Goal: Information Seeking & Learning: Learn about a topic

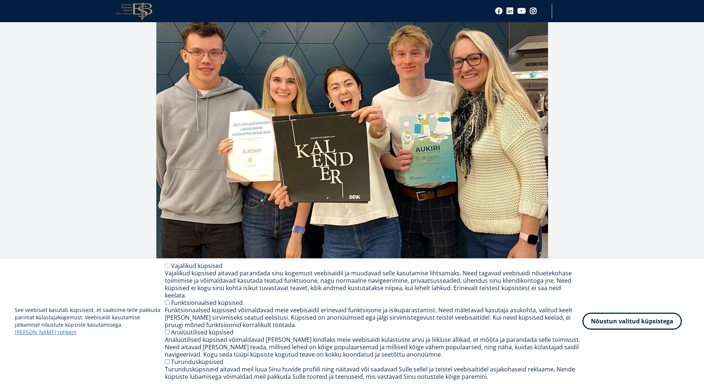
scroll to position [185, 0]
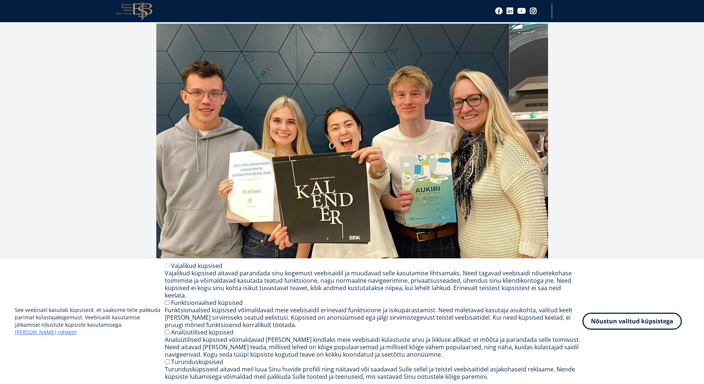
drag, startPoint x: 599, startPoint y: 116, endPoint x: 583, endPoint y: 107, distance: 18.3
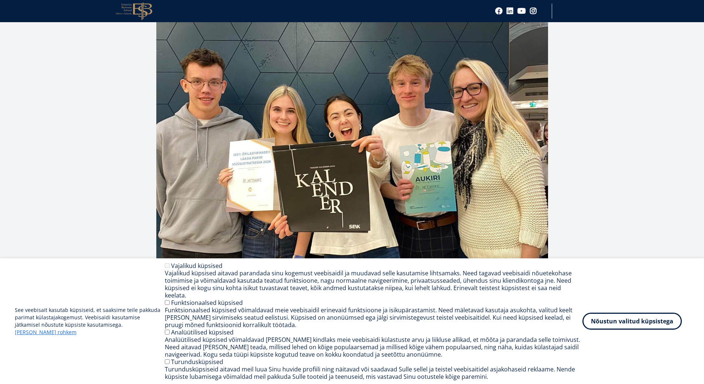
drag, startPoint x: 585, startPoint y: 104, endPoint x: 569, endPoint y: 117, distance: 20.4
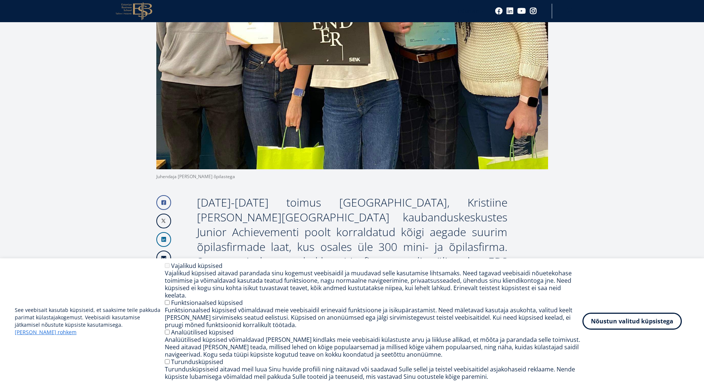
scroll to position [393, 0]
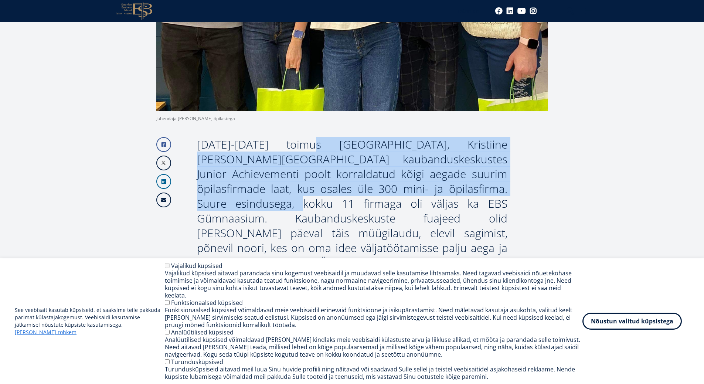
drag, startPoint x: 264, startPoint y: 120, endPoint x: 459, endPoint y: 160, distance: 199.8
click at [459, 160] on div "[DATE]-[DATE] toimus [GEOGRAPHIC_DATA], Kristiine [PERSON_NAME][GEOGRAPHIC_DATA…" at bounding box center [352, 218] width 310 height 162
drag, startPoint x: 460, startPoint y: 160, endPoint x: 408, endPoint y: 148, distance: 53.4
click at [459, 160] on div "[DATE]-[DATE] toimus [GEOGRAPHIC_DATA], Kristiine [PERSON_NAME][GEOGRAPHIC_DATA…" at bounding box center [352, 218] width 310 height 162
click at [294, 141] on div "[DATE]-[DATE] toimus [GEOGRAPHIC_DATA], Kristiine [PERSON_NAME][GEOGRAPHIC_DATA…" at bounding box center [352, 218] width 310 height 162
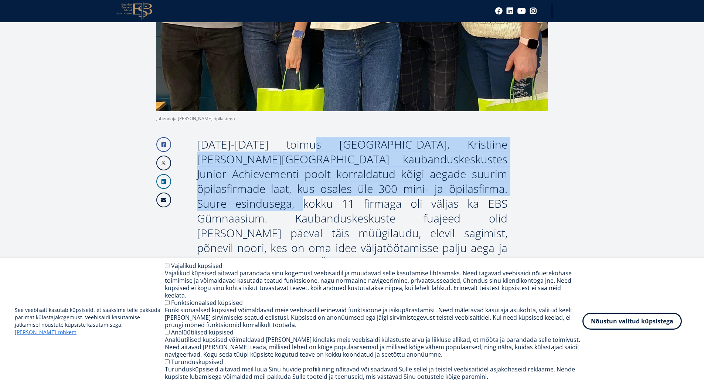
click at [292, 139] on div "[DATE]-[DATE] toimus [GEOGRAPHIC_DATA], Kristiine [PERSON_NAME][GEOGRAPHIC_DATA…" at bounding box center [352, 218] width 310 height 162
click at [278, 137] on div "[DATE]-[DATE] toimus [GEOGRAPHIC_DATA], Kristiine [PERSON_NAME][GEOGRAPHIC_DATA…" at bounding box center [352, 218] width 310 height 162
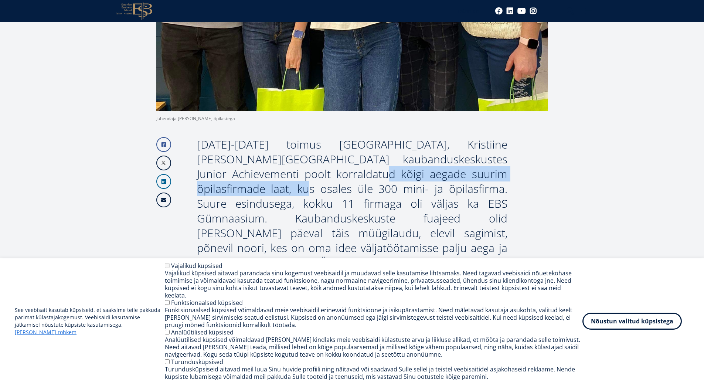
drag, startPoint x: 276, startPoint y: 144, endPoint x: 467, endPoint y: 147, distance: 190.6
click at [469, 147] on div "[DATE]-[DATE] toimus [GEOGRAPHIC_DATA], Kristiine [PERSON_NAME][GEOGRAPHIC_DATA…" at bounding box center [352, 218] width 310 height 162
click at [467, 147] on div "[DATE]-[DATE] toimus [GEOGRAPHIC_DATA], Kristiine [PERSON_NAME][GEOGRAPHIC_DATA…" at bounding box center [352, 218] width 310 height 162
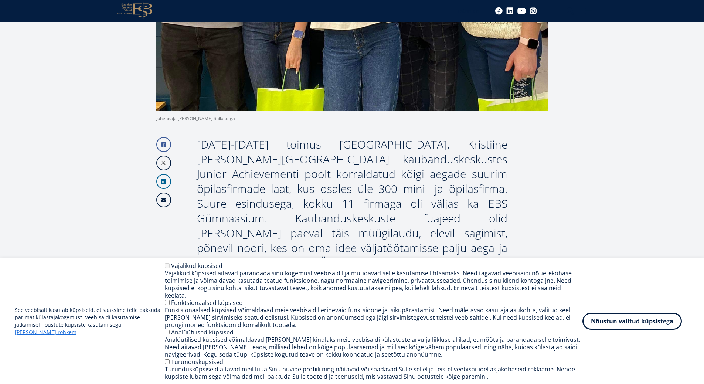
click at [313, 159] on div "[DATE]-[DATE] toimus [GEOGRAPHIC_DATA], Kristiine [PERSON_NAME][GEOGRAPHIC_DATA…" at bounding box center [352, 218] width 310 height 162
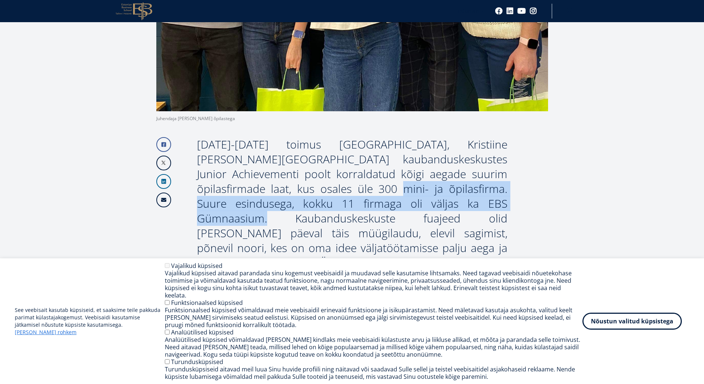
drag, startPoint x: 252, startPoint y: 162, endPoint x: 405, endPoint y: 175, distance: 153.1
click at [405, 175] on div "[DATE]-[DATE] toimus [GEOGRAPHIC_DATA], Kristiine [PERSON_NAME][GEOGRAPHIC_DATA…" at bounding box center [352, 218] width 310 height 162
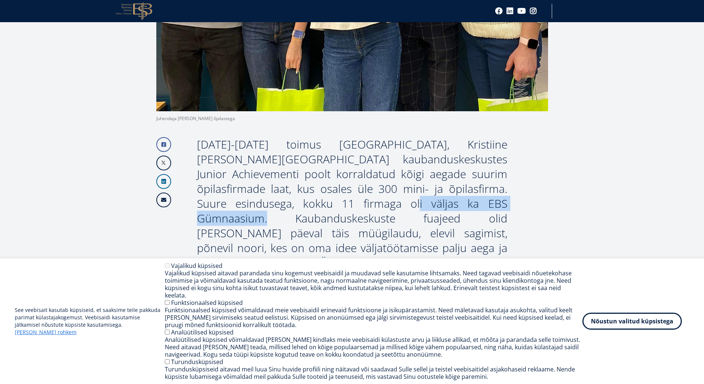
drag, startPoint x: 242, startPoint y: 175, endPoint x: 406, endPoint y: 175, distance: 164.0
click at [406, 175] on div "[DATE]-[DATE] toimus [GEOGRAPHIC_DATA], Kristiine [PERSON_NAME][GEOGRAPHIC_DATA…" at bounding box center [352, 218] width 310 height 162
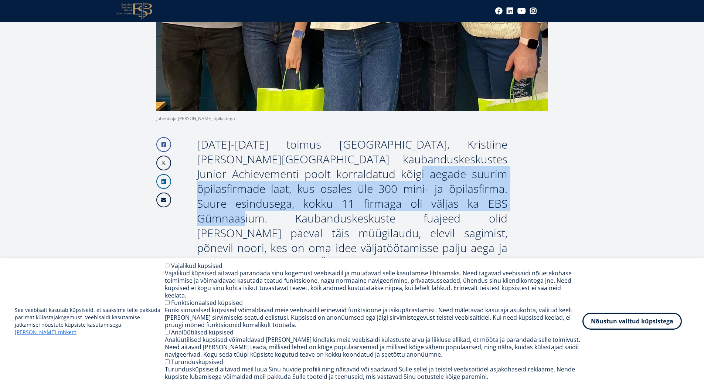
drag, startPoint x: 307, startPoint y: 153, endPoint x: 380, endPoint y: 171, distance: 75.2
click at [380, 171] on div "[DATE]-[DATE] toimus [GEOGRAPHIC_DATA], Kristiine [PERSON_NAME][GEOGRAPHIC_DATA…" at bounding box center [352, 218] width 310 height 162
drag, startPoint x: 380, startPoint y: 171, endPoint x: 345, endPoint y: 168, distance: 34.4
click at [380, 171] on div "[DATE]-[DATE] toimus [GEOGRAPHIC_DATA], Kristiine [PERSON_NAME][GEOGRAPHIC_DATA…" at bounding box center [352, 218] width 310 height 162
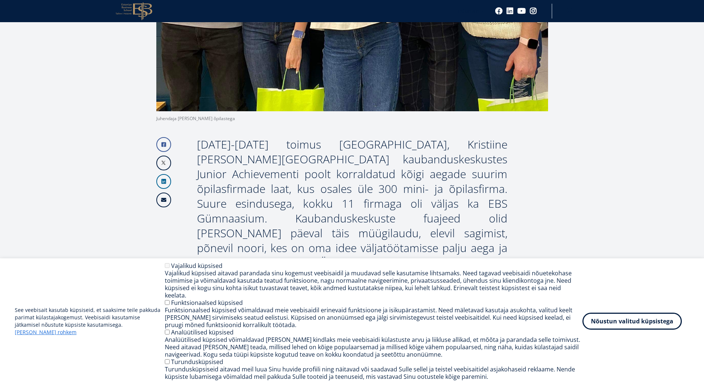
click at [323, 183] on div "[DATE]-[DATE] toimus [GEOGRAPHIC_DATA], Kristiine [PERSON_NAME][GEOGRAPHIC_DATA…" at bounding box center [352, 218] width 310 height 162
drag, startPoint x: 301, startPoint y: 172, endPoint x: 370, endPoint y: 173, distance: 68.7
click at [370, 173] on div "[DATE]-[DATE] toimus [GEOGRAPHIC_DATA], Kristiine [PERSON_NAME][GEOGRAPHIC_DATA…" at bounding box center [352, 218] width 310 height 162
click at [370, 172] on div "[DATE]-[DATE] toimus [GEOGRAPHIC_DATA], Kristiine [PERSON_NAME][GEOGRAPHIC_DATA…" at bounding box center [352, 218] width 310 height 162
click at [332, 162] on div "[DATE]-[DATE] toimus [GEOGRAPHIC_DATA], Kristiine [PERSON_NAME][GEOGRAPHIC_DATA…" at bounding box center [352, 218] width 310 height 162
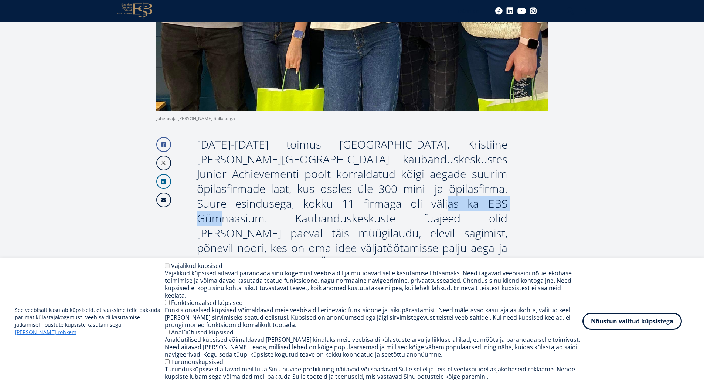
drag, startPoint x: 279, startPoint y: 168, endPoint x: 358, endPoint y: 181, distance: 79.7
click at [358, 181] on div "[DATE]-[DATE] toimus [GEOGRAPHIC_DATA], Kristiine [PERSON_NAME][GEOGRAPHIC_DATA…" at bounding box center [352, 218] width 310 height 162
drag, startPoint x: 358, startPoint y: 180, endPoint x: 284, endPoint y: 179, distance: 74.2
click at [358, 181] on div "[DATE]-[DATE] toimus [GEOGRAPHIC_DATA], Kristiine [PERSON_NAME][GEOGRAPHIC_DATA…" at bounding box center [352, 218] width 310 height 162
click at [243, 180] on div "[DATE]-[DATE] toimus [GEOGRAPHIC_DATA], Kristiine [PERSON_NAME][GEOGRAPHIC_DATA…" at bounding box center [352, 218] width 310 height 162
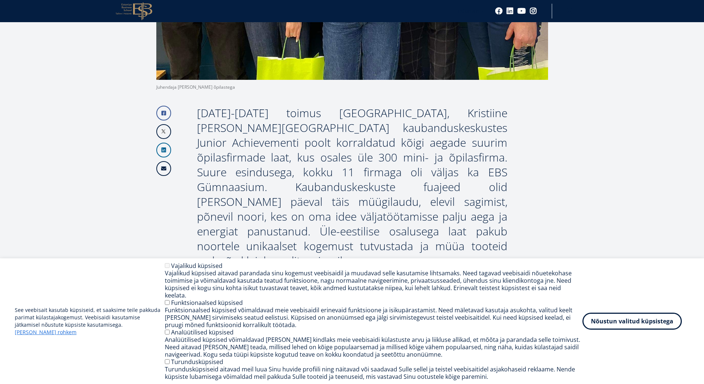
drag, startPoint x: 249, startPoint y: 164, endPoint x: 242, endPoint y: 192, distance: 28.8
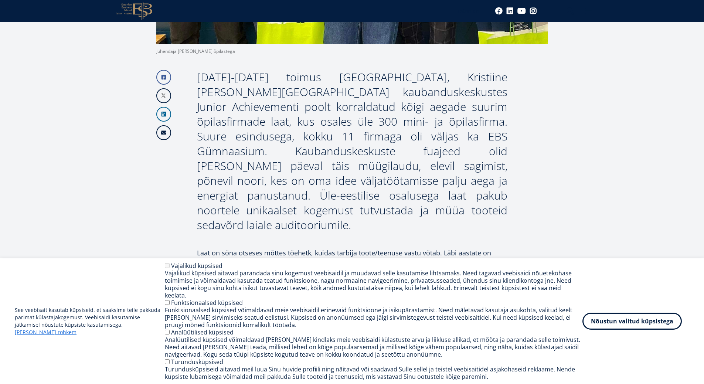
scroll to position [620, 0]
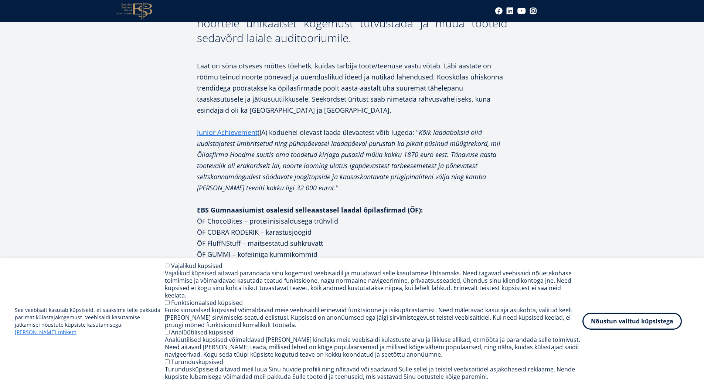
drag, startPoint x: 292, startPoint y: 152, endPoint x: 288, endPoint y: 157, distance: 6.6
drag, startPoint x: 266, startPoint y: 173, endPoint x: 293, endPoint y: 184, distance: 29.4
click at [293, 203] on p "EBS Gümnaasiumist osalesid selleaastasel laadal õpilasfirmad (ÕF): ÕF ChocoBite…" at bounding box center [352, 269] width 310 height 133
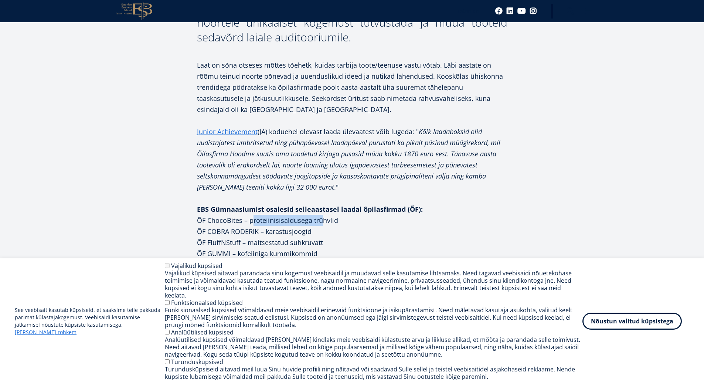
drag, startPoint x: 249, startPoint y: 173, endPoint x: 319, endPoint y: 174, distance: 69.8
click at [319, 203] on p "EBS Gümnaasiumist osalesid selleaastasel laadal õpilasfirmad (ÕF): ÕF ChocoBite…" at bounding box center [352, 269] width 310 height 133
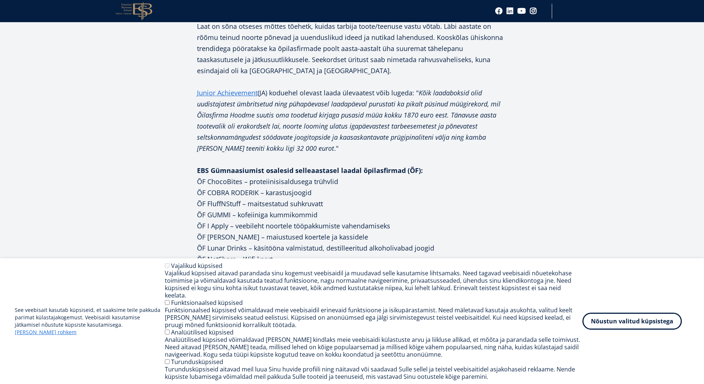
drag, startPoint x: 305, startPoint y: 173, endPoint x: 296, endPoint y: 181, distance: 12.6
drag, startPoint x: 256, startPoint y: 214, endPoint x: 278, endPoint y: 220, distance: 23.0
click at [278, 220] on p "EBS Gümnaasiumist osalesid selleaastasel laadal õpilasfirmad (ÕF): ÕF ChocoBite…" at bounding box center [352, 230] width 310 height 133
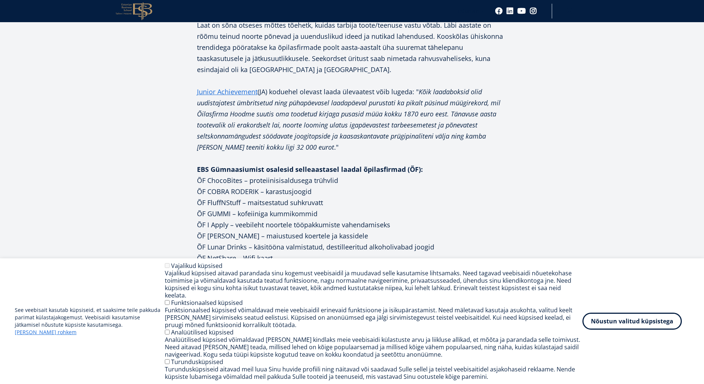
drag, startPoint x: 198, startPoint y: 223, endPoint x: 228, endPoint y: 221, distance: 30.0
click at [228, 221] on p "EBS Gümnaasiumist osalesid selleaastasel laadal õpilasfirmad (ÕF): ÕF ChocoBite…" at bounding box center [352, 230] width 310 height 133
copy p "ÕF PulPro"
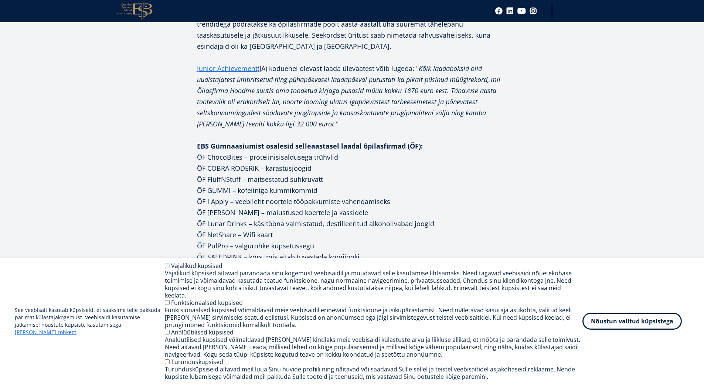
drag, startPoint x: 313, startPoint y: 185, endPoint x: 295, endPoint y: 206, distance: 28.1
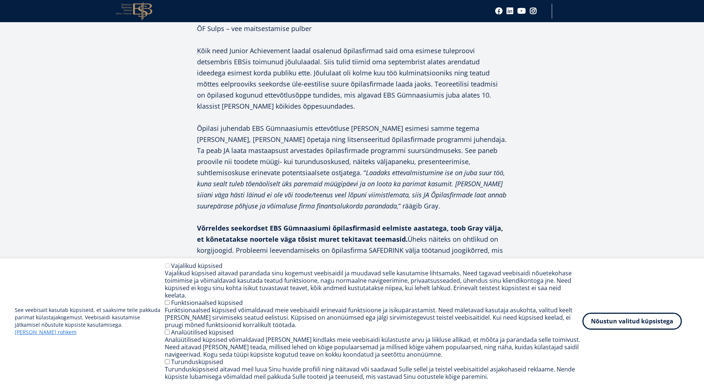
drag, startPoint x: 277, startPoint y: 156, endPoint x: 268, endPoint y: 174, distance: 20.2
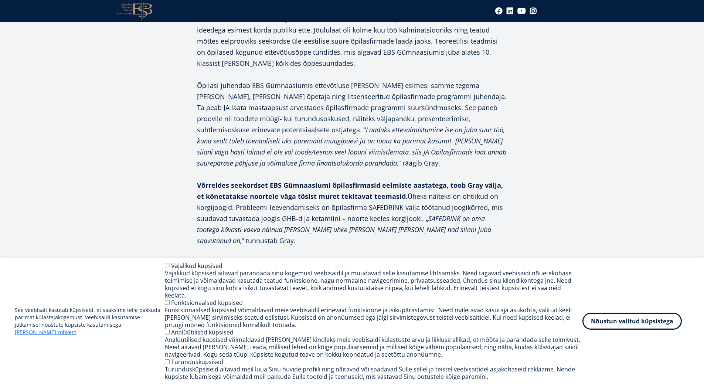
drag, startPoint x: 294, startPoint y: 137, endPoint x: 294, endPoint y: 146, distance: 8.9
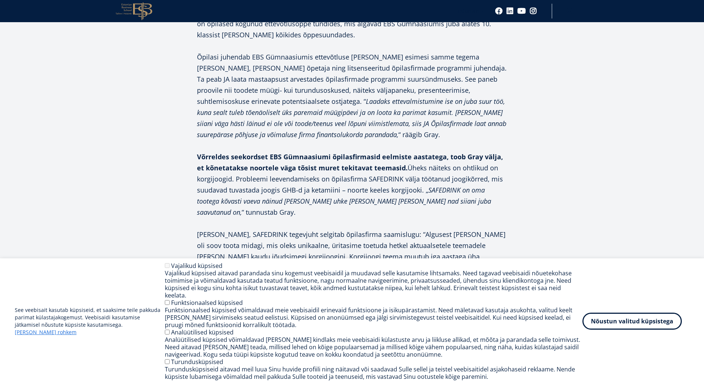
scroll to position [1025, 0]
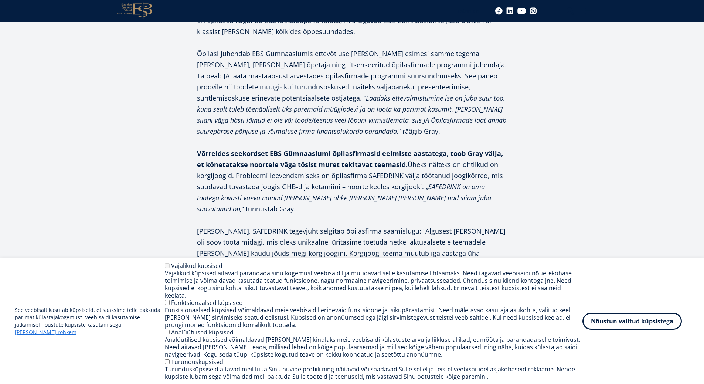
drag, startPoint x: 294, startPoint y: 145, endPoint x: 288, endPoint y: 157, distance: 12.9
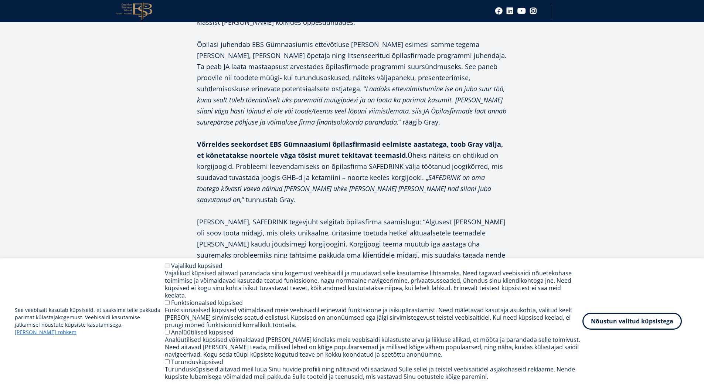
scroll to position [1038, 0]
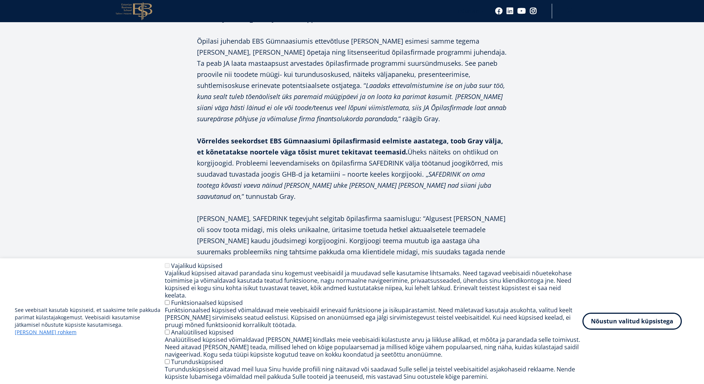
drag, startPoint x: 277, startPoint y: 146, endPoint x: 268, endPoint y: 157, distance: 13.4
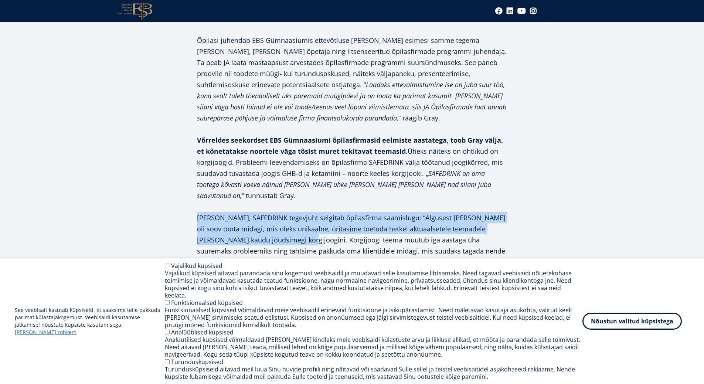
drag, startPoint x: 241, startPoint y: 154, endPoint x: 280, endPoint y: 183, distance: 47.8
click at [280, 183] on div "Laat on sõna otseses mõttes tõehetk, kuidas tarbija toote/teenuse vastu võtab. …" at bounding box center [352, 389] width 310 height 1440
click at [279, 212] on p "[PERSON_NAME], SAFEDRINK tegevjuht selgitab õpilasfirma saamislugu: “Algusest […" at bounding box center [352, 306] width 310 height 188
drag, startPoint x: 258, startPoint y: 166, endPoint x: 380, endPoint y: 186, distance: 124.3
click at [380, 212] on p "[PERSON_NAME], SAFEDRINK tegevjuht selgitab õpilasfirma saamislugu: “Algusest […" at bounding box center [352, 306] width 310 height 188
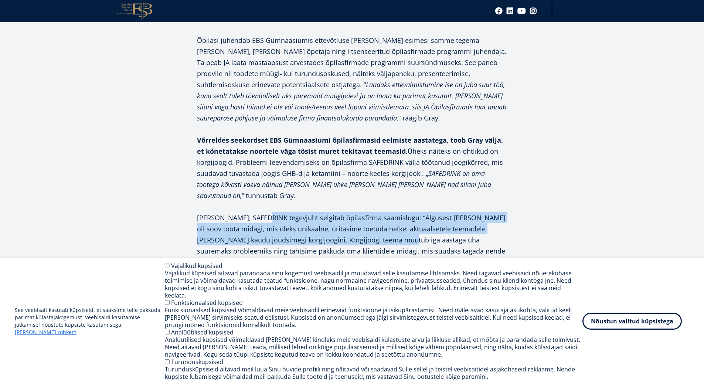
click at [380, 212] on p "[PERSON_NAME], SAFEDRINK tegevjuht selgitab õpilasfirma saamislugu: “Algusest […" at bounding box center [352, 306] width 310 height 188
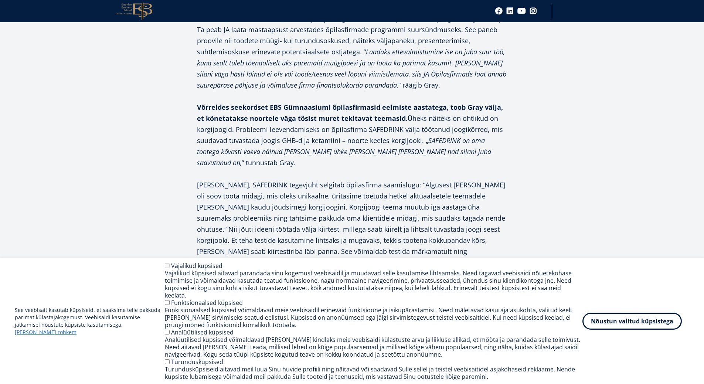
drag, startPoint x: 299, startPoint y: 163, endPoint x: 294, endPoint y: 182, distance: 19.1
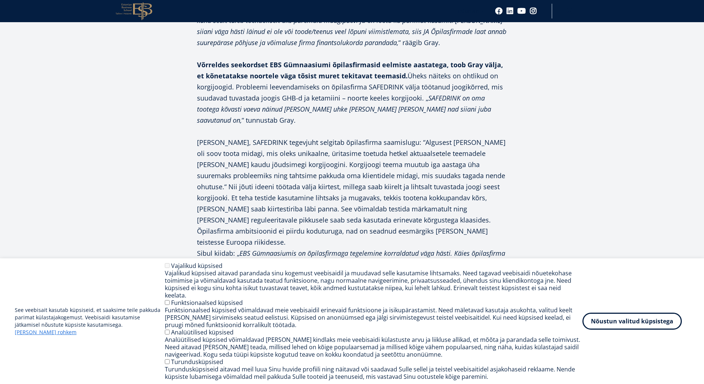
drag, startPoint x: 291, startPoint y: 150, endPoint x: 280, endPoint y: 184, distance: 35.5
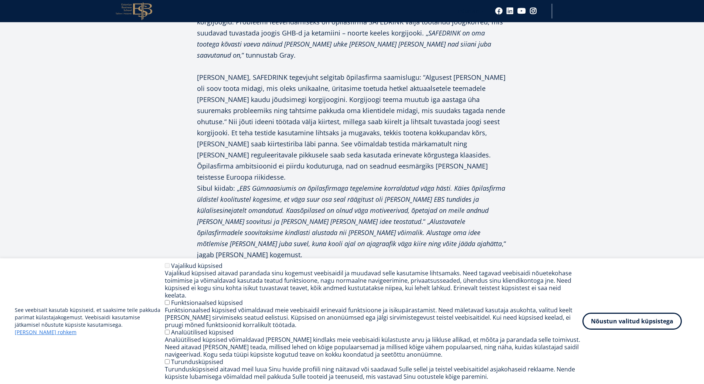
scroll to position [1314, 0]
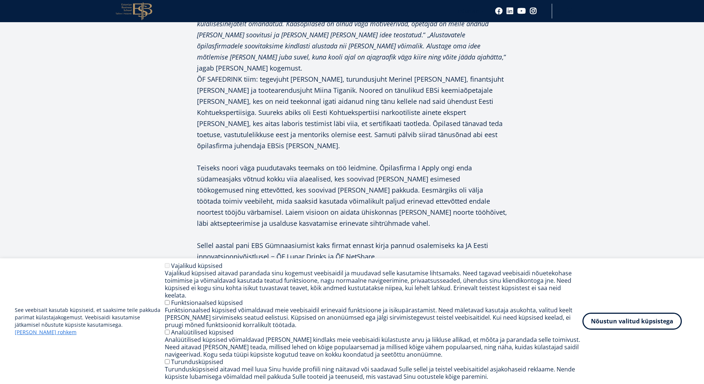
drag, startPoint x: 292, startPoint y: 108, endPoint x: 293, endPoint y: 141, distance: 33.3
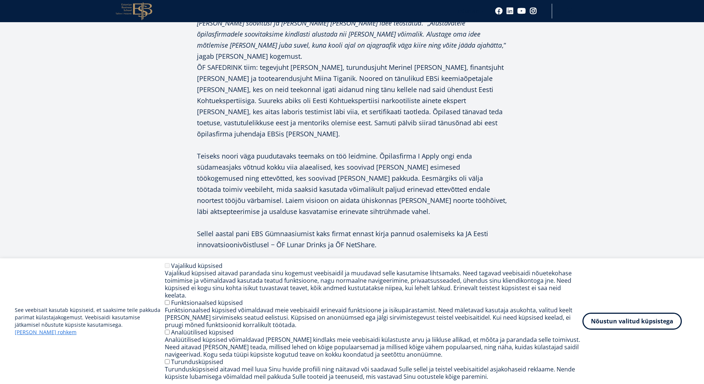
scroll to position [1386, 0]
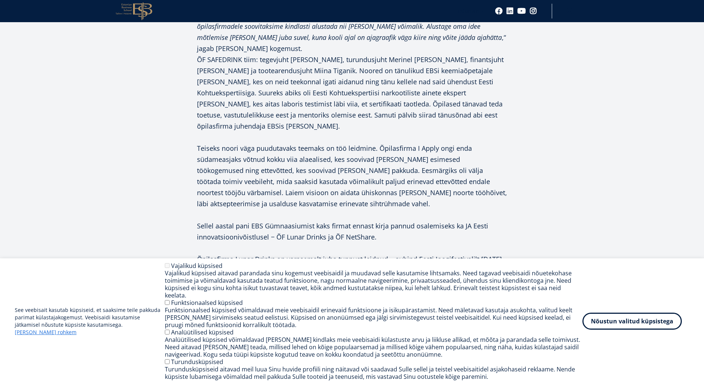
drag, startPoint x: 298, startPoint y: 79, endPoint x: 296, endPoint y: 96, distance: 17.1
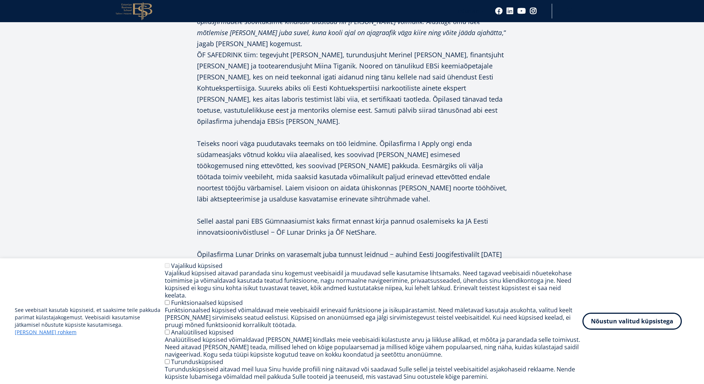
scroll to position [1403, 0]
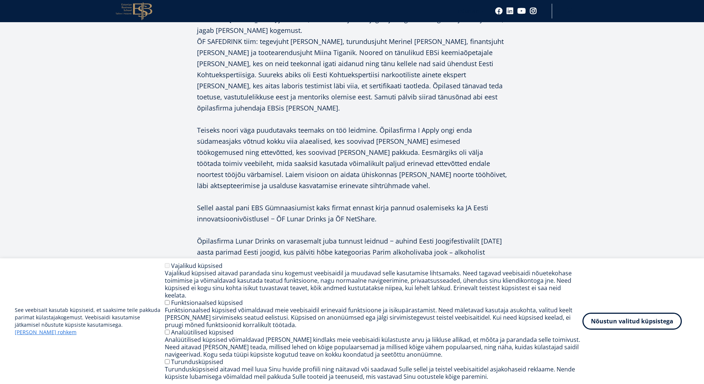
drag, startPoint x: 296, startPoint y: 96, endPoint x: 294, endPoint y: 118, distance: 22.3
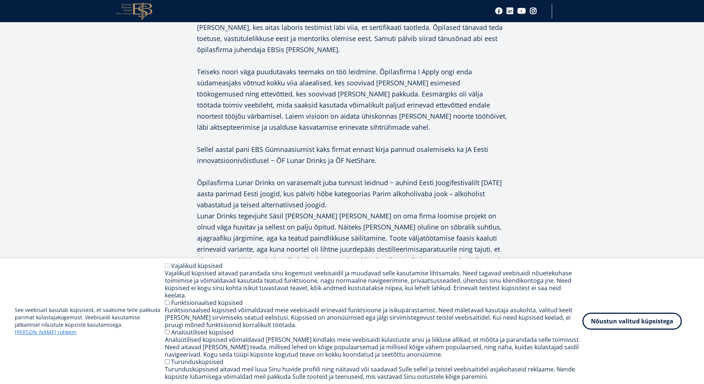
drag, startPoint x: 284, startPoint y: 149, endPoint x: 274, endPoint y: 167, distance: 20.5
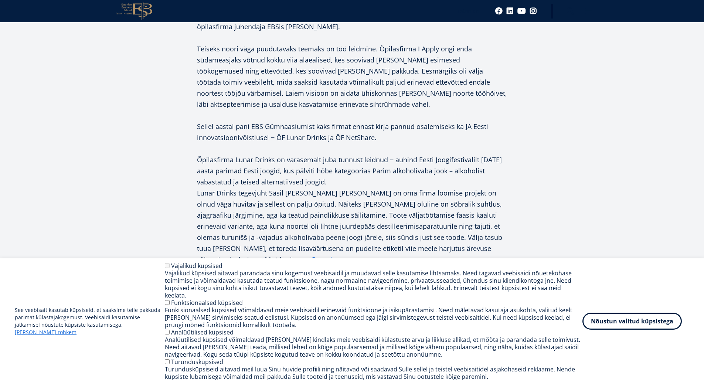
drag, startPoint x: 274, startPoint y: 154, endPoint x: 267, endPoint y: 176, distance: 23.6
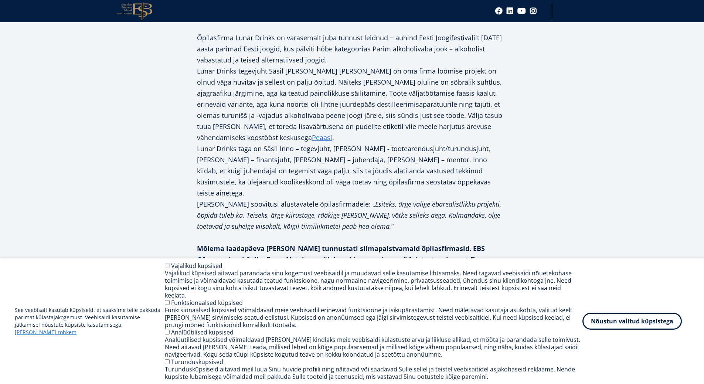
scroll to position [1675, 0]
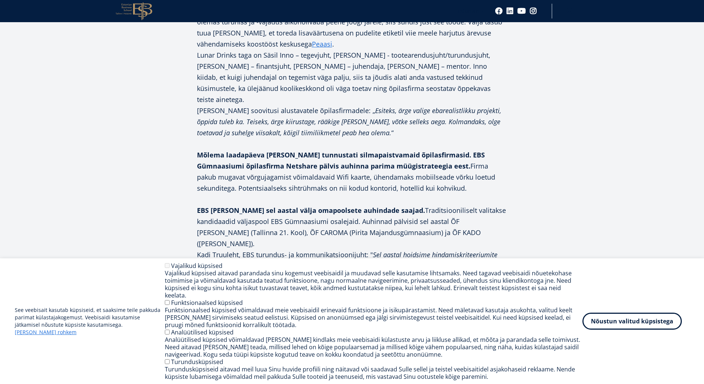
drag, startPoint x: 264, startPoint y: 122, endPoint x: 257, endPoint y: 146, distance: 24.7
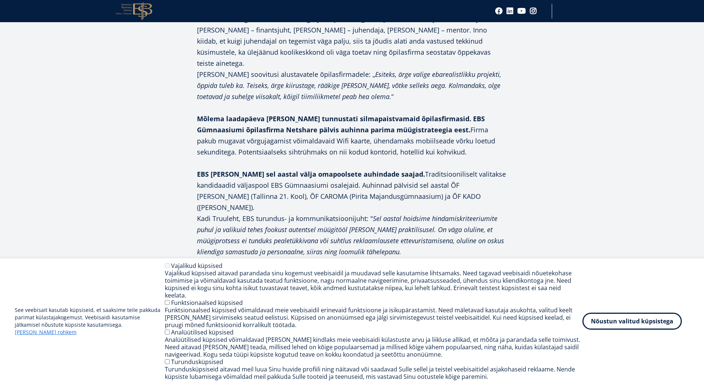
scroll to position [1747, 0]
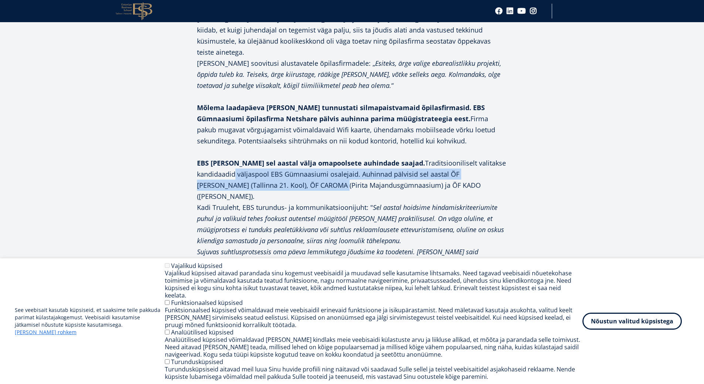
drag, startPoint x: 245, startPoint y: 88, endPoint x: 285, endPoint y: 95, distance: 41.2
click at [285, 157] on p "EBS [PERSON_NAME] sel aastal välja omapoolsete auhindade saajad. Traditsioonili…" at bounding box center [352, 179] width 310 height 44
drag, startPoint x: 317, startPoint y: 85, endPoint x: 417, endPoint y: 92, distance: 100.7
click at [417, 157] on p "EBS [PERSON_NAME] sel aastal välja omapoolsete auhindade saajad. Traditsioonili…" at bounding box center [352, 179] width 310 height 44
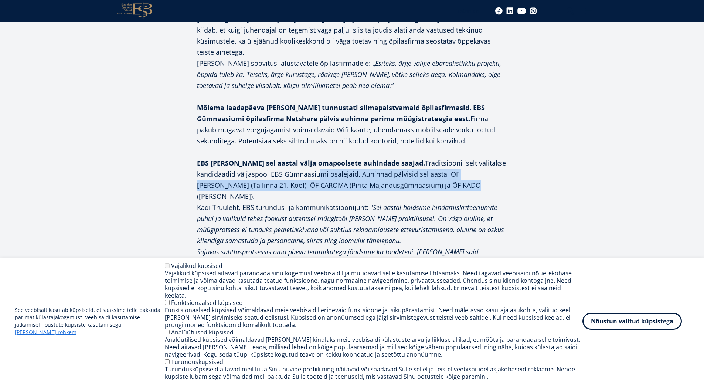
click at [418, 157] on p "EBS [PERSON_NAME] sel aastal välja omapoolsete auhindade saajad. Traditsioonili…" at bounding box center [352, 179] width 310 height 44
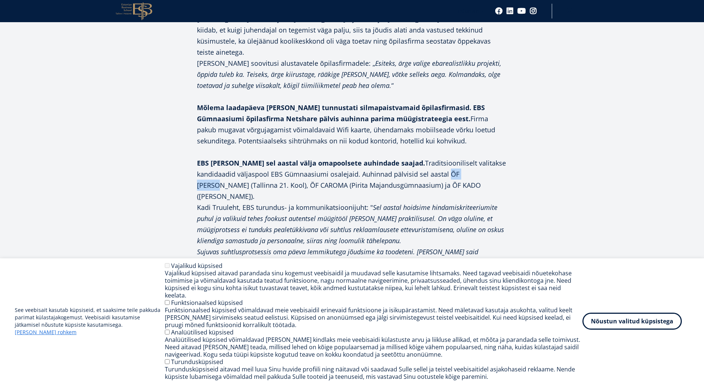
drag, startPoint x: 448, startPoint y: 82, endPoint x: 478, endPoint y: 85, distance: 30.1
click at [478, 157] on p "EBS [PERSON_NAME] sel aastal välja omapoolsete auhindade saajad. Traditsioonili…" at bounding box center [352, 179] width 310 height 44
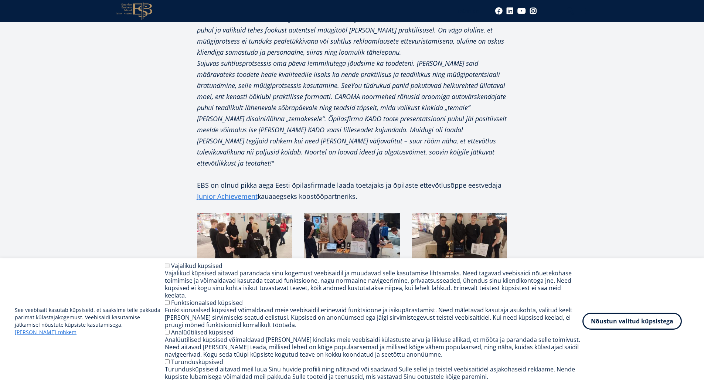
drag, startPoint x: 551, startPoint y: 137, endPoint x: 558, endPoint y: 143, distance: 9.1
click at [246, 212] on img at bounding box center [244, 239] width 95 height 54
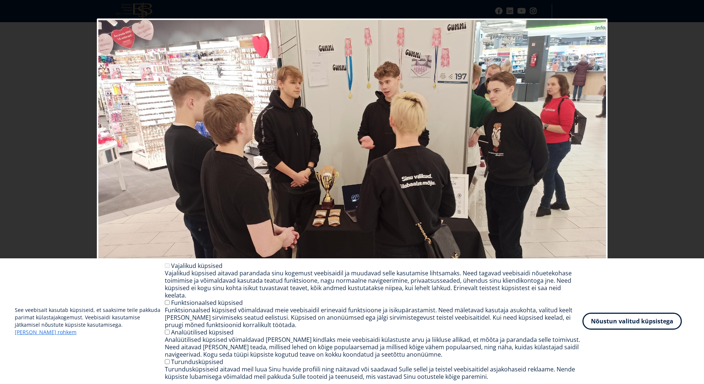
click at [668, 128] on div "Image 1 of 18" at bounding box center [352, 194] width 704 height 352
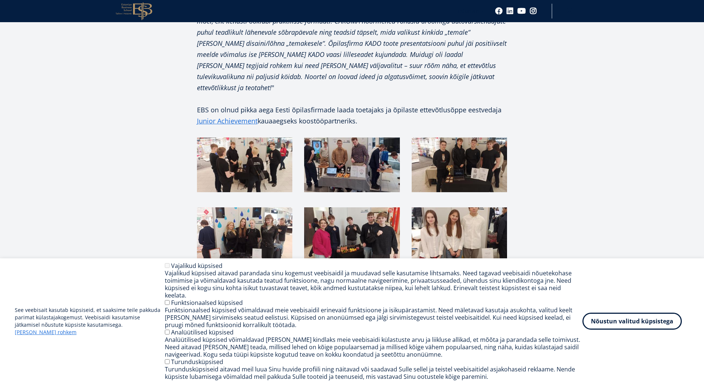
drag, startPoint x: 592, startPoint y: 79, endPoint x: 603, endPoint y: 144, distance: 66.0
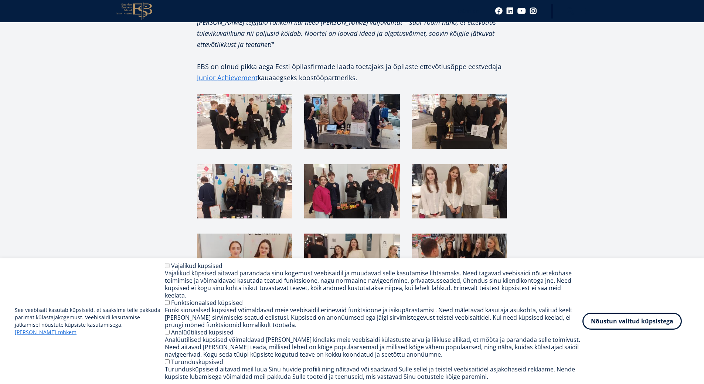
click at [237, 233] on img at bounding box center [244, 260] width 95 height 54
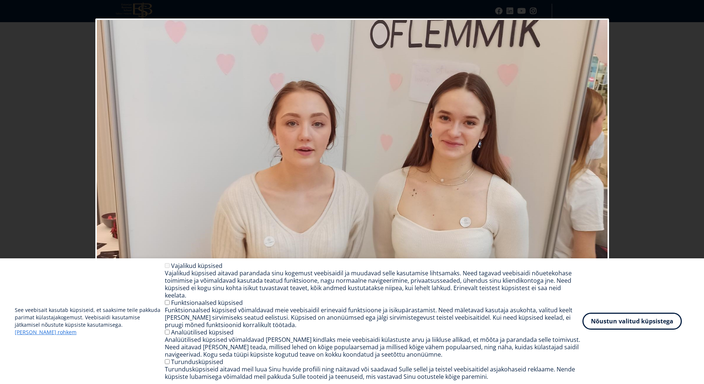
click at [682, 116] on div "Image 7 of 18" at bounding box center [352, 194] width 704 height 352
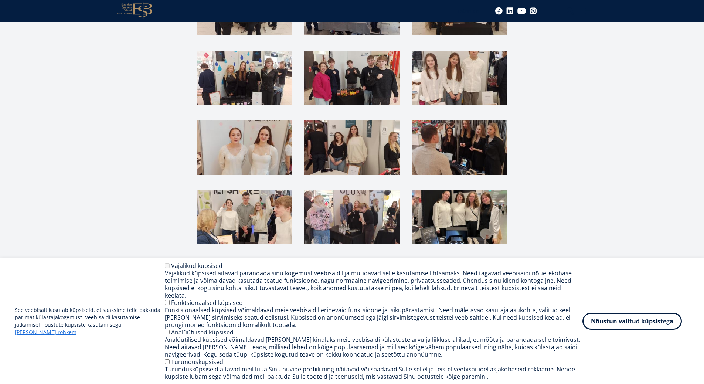
scroll to position [2275, 0]
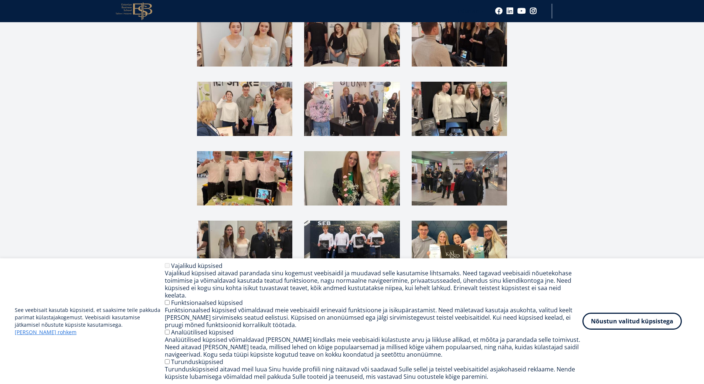
click at [232, 220] on img at bounding box center [244, 247] width 95 height 54
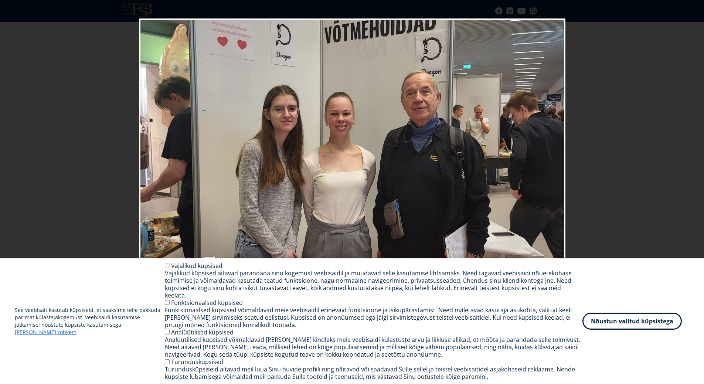
click at [625, 117] on div "Image 16 of 18" at bounding box center [352, 194] width 704 height 352
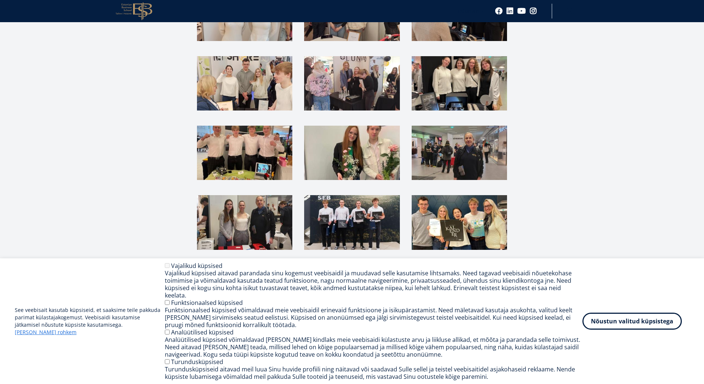
drag, startPoint x: 578, startPoint y: 99, endPoint x: 570, endPoint y: 121, distance: 24.3
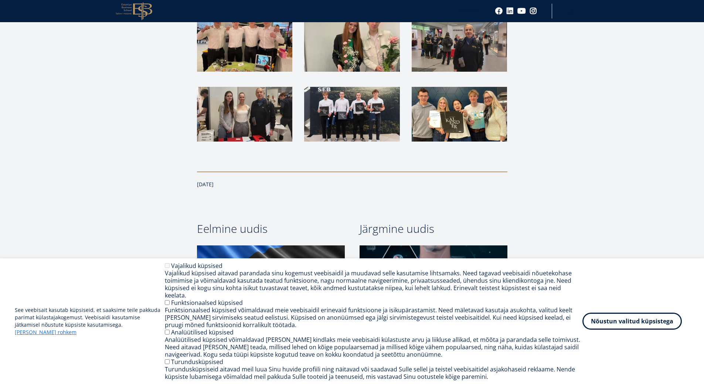
scroll to position [2478, 0]
